Goal: Information Seeking & Learning: Learn about a topic

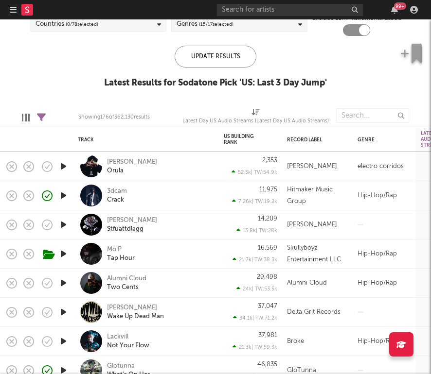
click at [63, 285] on icon "button" at bounding box center [63, 283] width 10 height 12
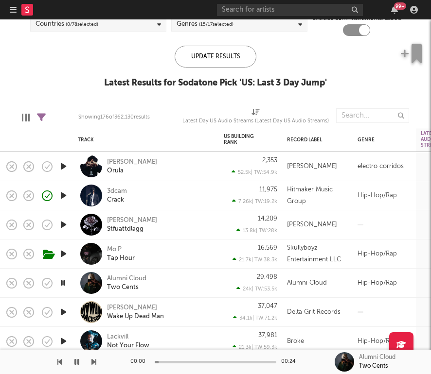
click at [187, 287] on div "Alumni Cloud Two Cents" at bounding box center [159, 284] width 105 height 18
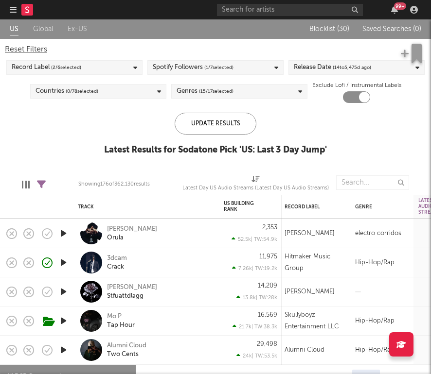
click at [12, 8] on icon "button" at bounding box center [13, 10] width 7 height 8
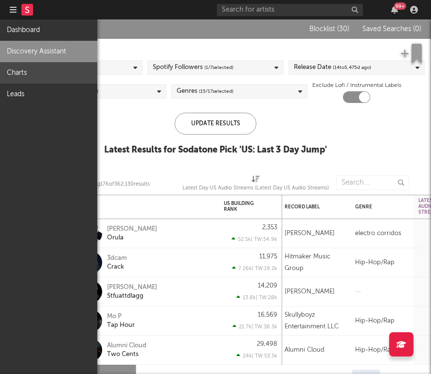
click at [29, 77] on link "Charts" at bounding box center [48, 72] width 97 height 21
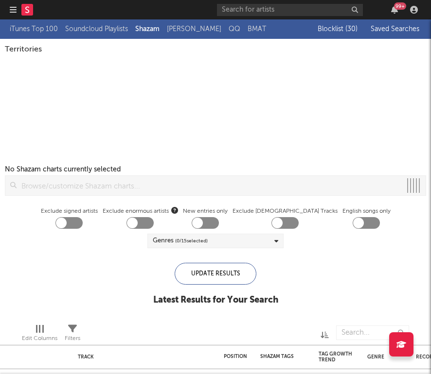
click at [402, 28] on span "Saved Searches" at bounding box center [395, 29] width 51 height 7
checkbox input "true"
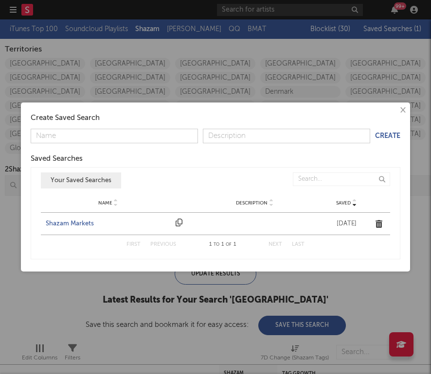
click at [80, 226] on div "Shazam Markets" at bounding box center [108, 224] width 125 height 10
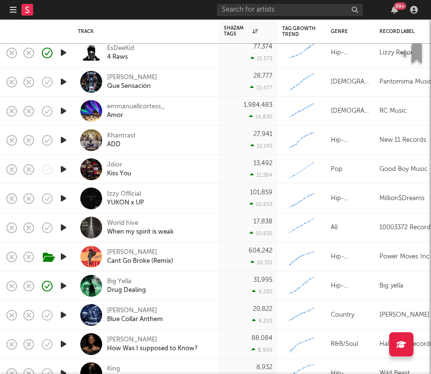
click at [62, 171] on icon "button" at bounding box center [63, 169] width 10 height 12
